Goal: Information Seeking & Learning: Learn about a topic

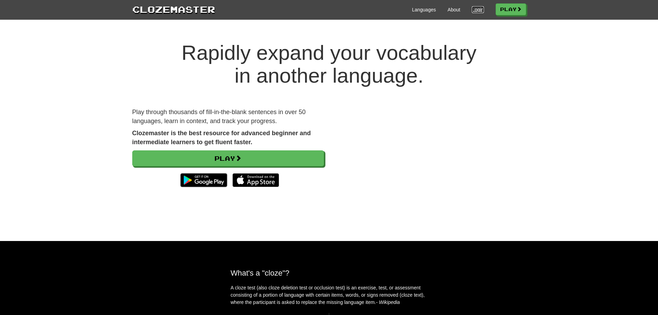
click at [478, 8] on link "Login" at bounding box center [478, 9] width 12 height 7
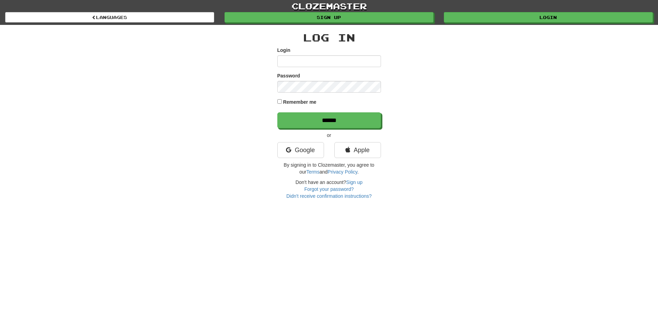
click at [340, 59] on input "Login" at bounding box center [329, 61] width 104 height 12
type input "***"
click at [277, 112] on input "******" at bounding box center [329, 120] width 104 height 16
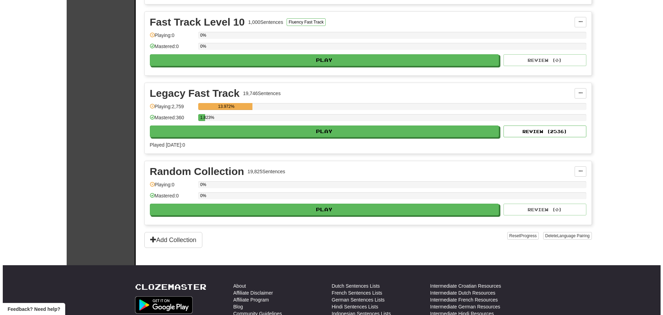
scroll to position [1587, 0]
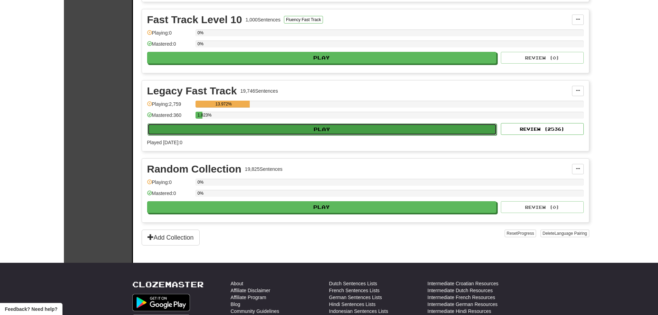
click at [325, 130] on button "Play" at bounding box center [323, 129] width 350 height 12
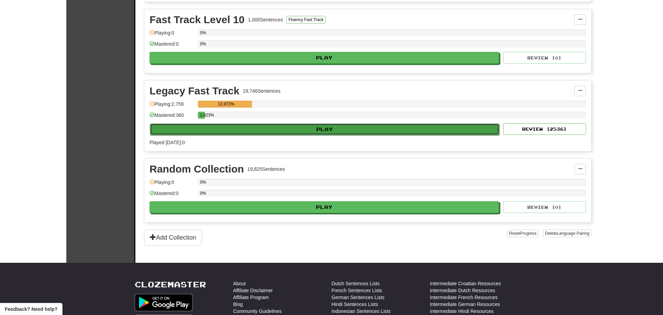
select select "**"
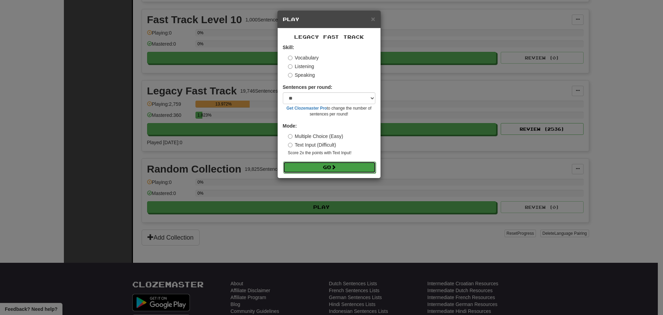
click at [327, 166] on button "Go" at bounding box center [329, 167] width 93 height 12
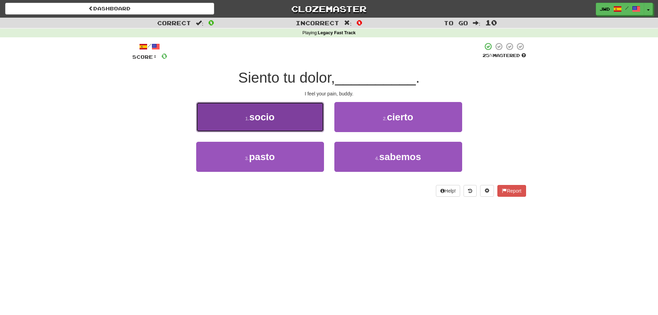
click at [257, 123] on button "1 . socio" at bounding box center [260, 117] width 128 height 30
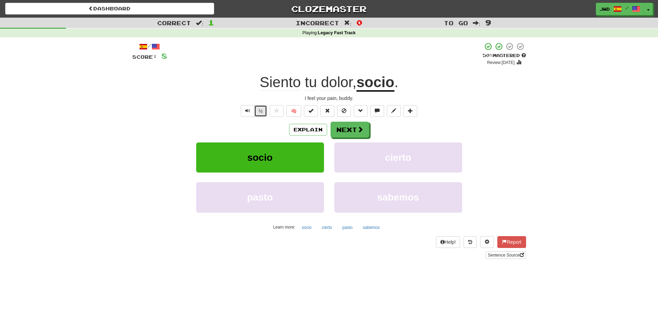
click at [261, 111] on button "½" at bounding box center [260, 111] width 13 height 12
click at [346, 126] on button "Next" at bounding box center [350, 130] width 39 height 16
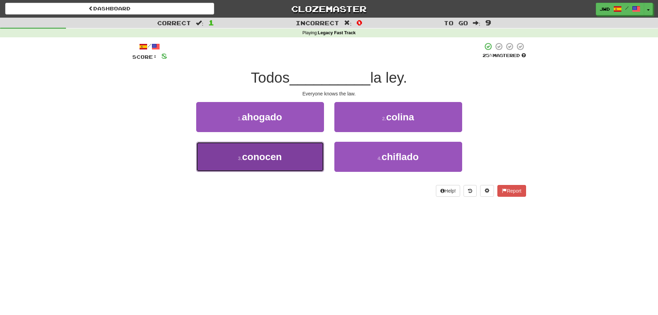
click at [280, 158] on span "conocen" at bounding box center [262, 156] width 40 height 11
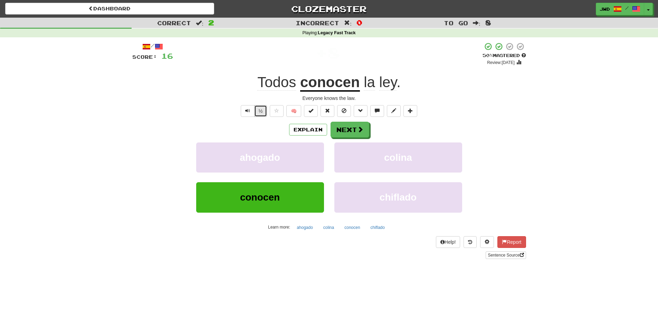
click at [259, 108] on button "½" at bounding box center [260, 111] width 13 height 12
click at [352, 129] on button "Next" at bounding box center [350, 130] width 39 height 16
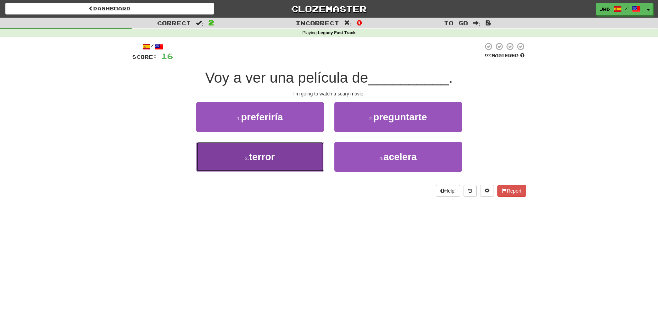
click at [277, 158] on button "3 . terror" at bounding box center [260, 157] width 128 height 30
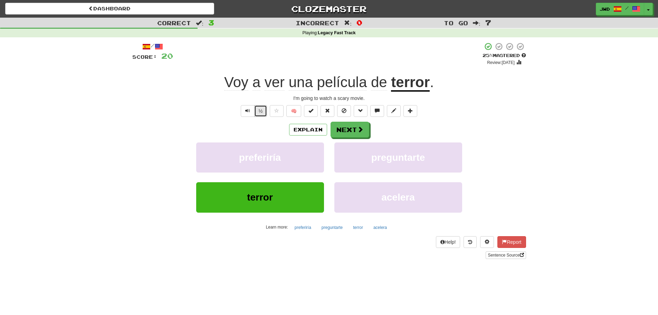
click at [260, 112] on button "½" at bounding box center [260, 111] width 13 height 12
click at [353, 129] on button "Next" at bounding box center [350, 130] width 39 height 16
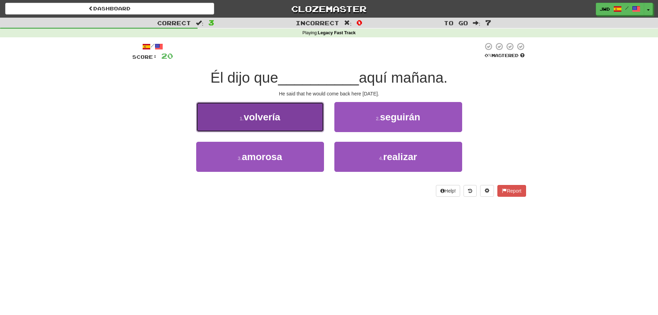
click at [265, 125] on button "1 . volvería" at bounding box center [260, 117] width 128 height 30
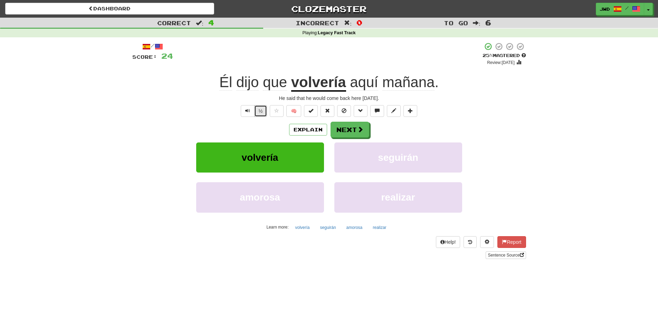
click at [262, 110] on button "½" at bounding box center [260, 111] width 13 height 12
click at [351, 130] on button "Next" at bounding box center [350, 130] width 39 height 16
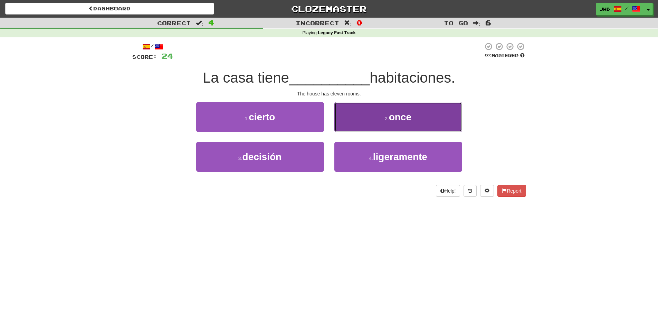
click at [409, 116] on span "once" at bounding box center [400, 117] width 22 height 11
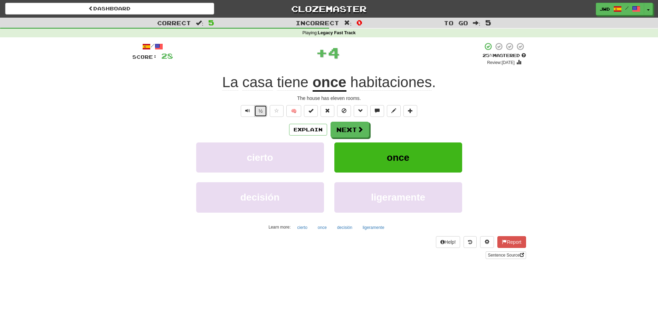
click at [261, 112] on button "½" at bounding box center [260, 111] width 13 height 12
click at [353, 129] on button "Next" at bounding box center [350, 130] width 39 height 16
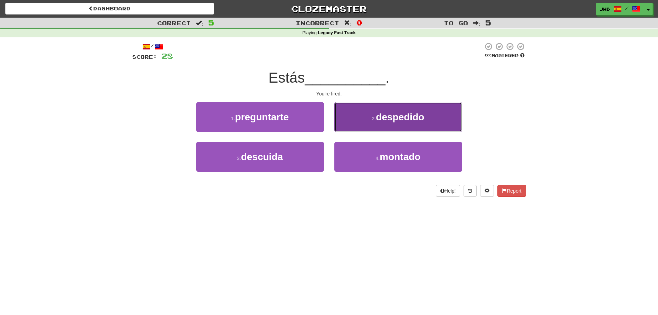
click at [425, 122] on button "2 . despedido" at bounding box center [398, 117] width 128 height 30
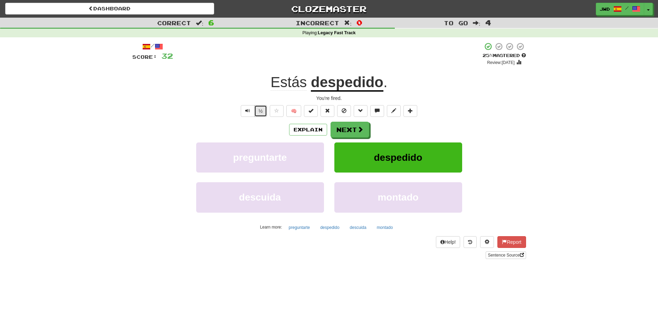
click at [262, 112] on button "½" at bounding box center [260, 111] width 13 height 12
click at [349, 129] on button "Next" at bounding box center [350, 130] width 39 height 16
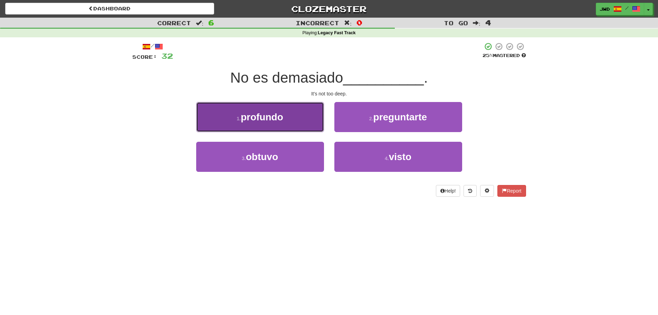
click at [275, 124] on button "1 . profundo" at bounding box center [260, 117] width 128 height 30
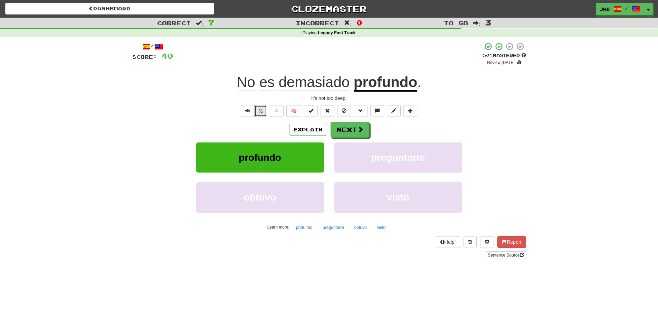
click at [262, 111] on button "½" at bounding box center [260, 111] width 13 height 12
click at [356, 131] on button "Next" at bounding box center [350, 130] width 39 height 16
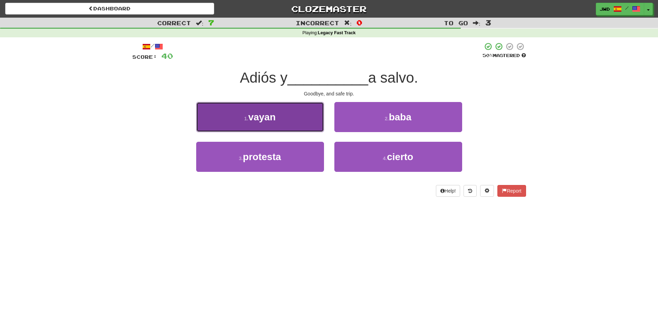
click at [265, 123] on button "1 . vayan" at bounding box center [260, 117] width 128 height 30
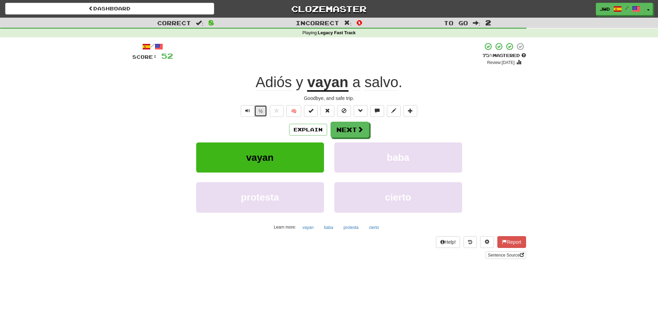
click at [262, 111] on button "½" at bounding box center [260, 111] width 13 height 12
click at [356, 128] on button "Next" at bounding box center [350, 130] width 39 height 16
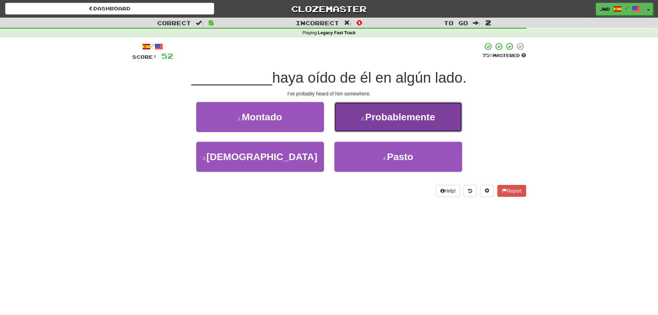
click at [424, 119] on span "Probablemente" at bounding box center [400, 117] width 70 height 11
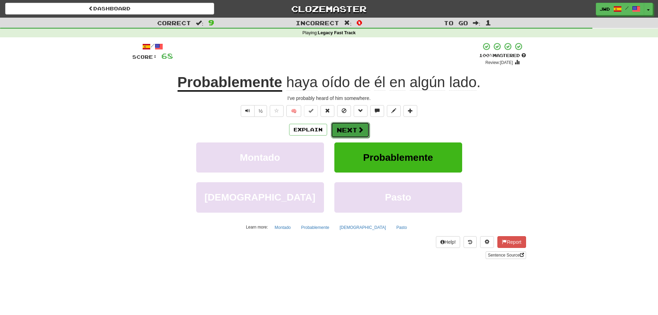
click at [349, 132] on button "Next" at bounding box center [350, 130] width 39 height 16
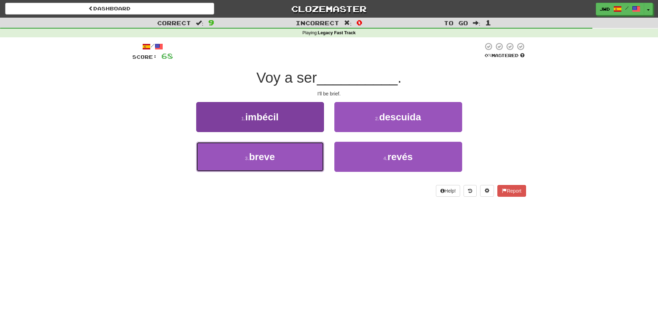
drag, startPoint x: 266, startPoint y: 160, endPoint x: 261, endPoint y: 159, distance: 4.9
click at [266, 161] on span "breve" at bounding box center [262, 156] width 26 height 11
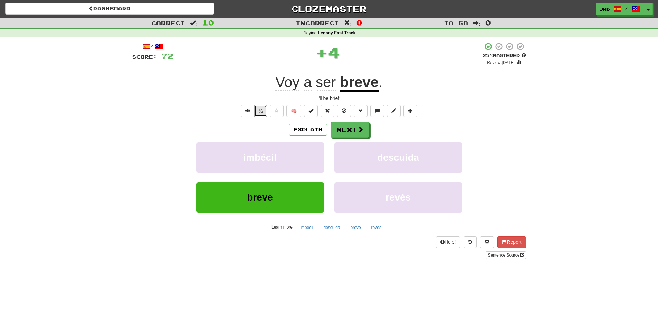
click at [262, 111] on button "½" at bounding box center [260, 111] width 13 height 12
click at [353, 127] on button "Next" at bounding box center [350, 130] width 39 height 16
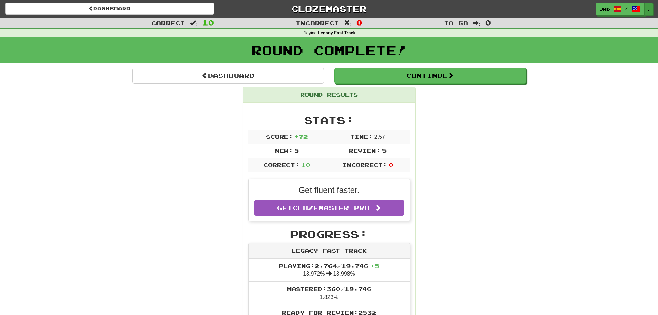
click at [650, 10] on span "button" at bounding box center [649, 10] width 3 height 1
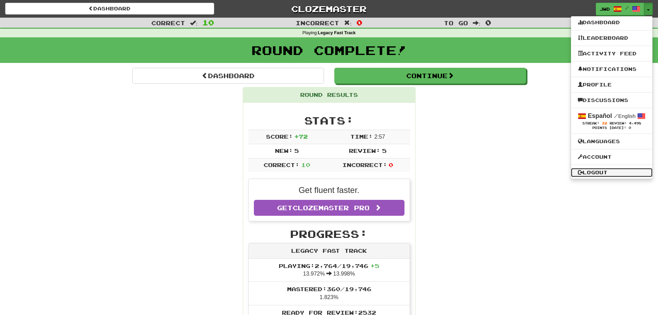
click at [599, 172] on link "Logout" at bounding box center [612, 172] width 82 height 9
